Goal: Transaction & Acquisition: Purchase product/service

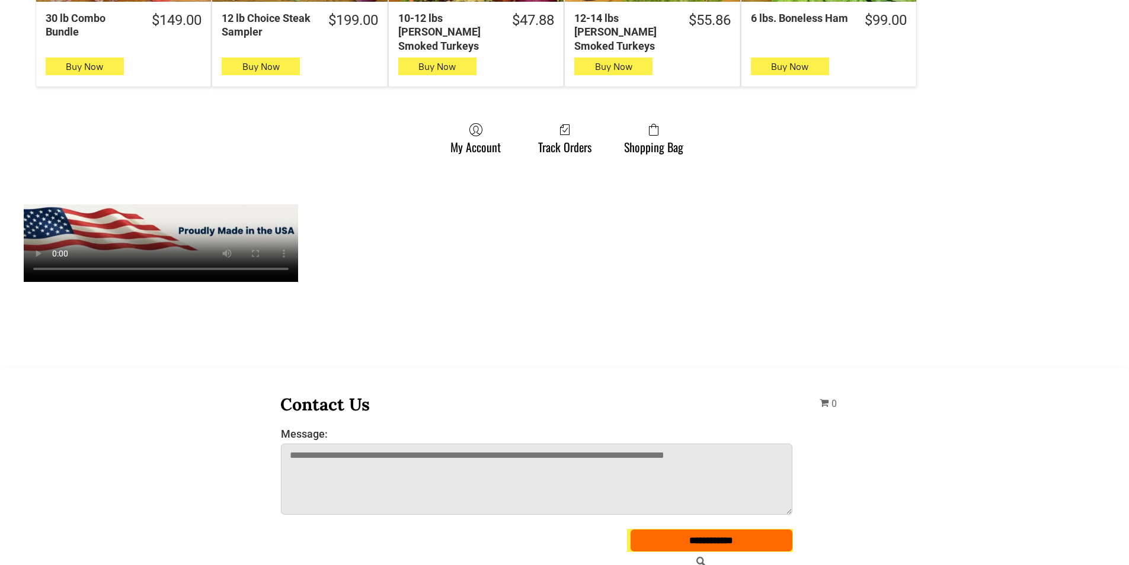
scroll to position [948, 0]
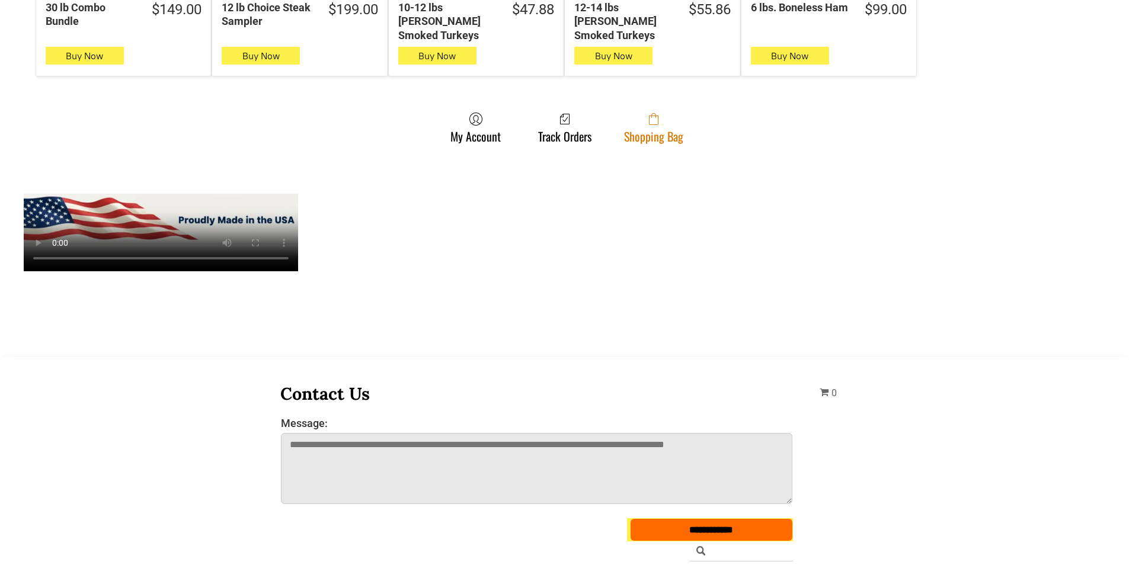
click at [656, 116] on icon at bounding box center [653, 120] width 9 height 9
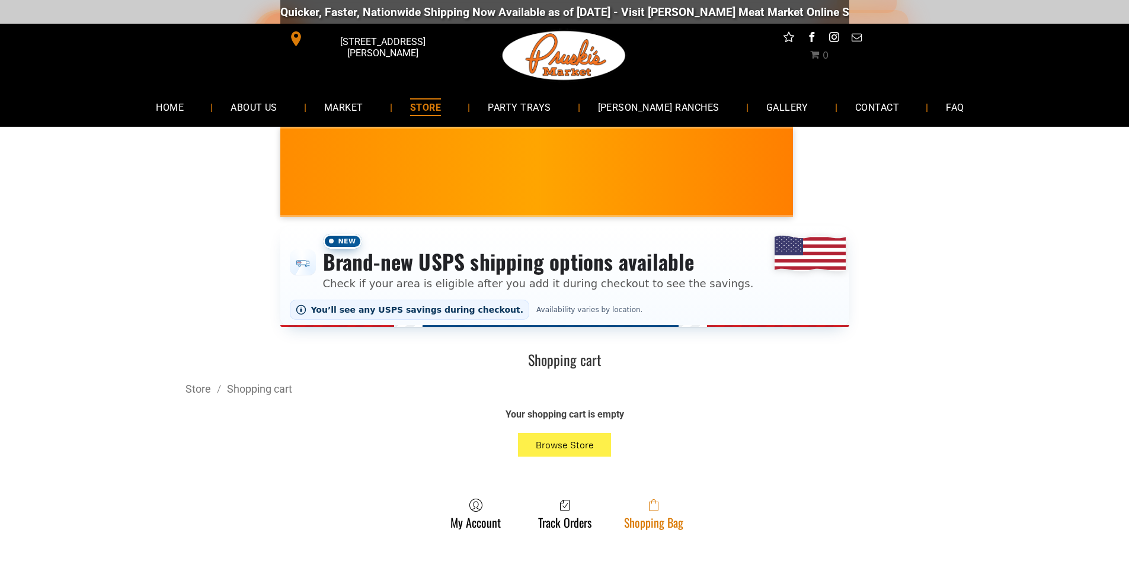
click at [644, 523] on link "Shopping Bag" at bounding box center [653, 513] width 71 height 31
click at [621, 527] on link "Shopping Bag" at bounding box center [653, 513] width 71 height 31
click at [628, 524] on link "Shopping Bag" at bounding box center [653, 513] width 71 height 31
